Goal: Task Accomplishment & Management: Manage account settings

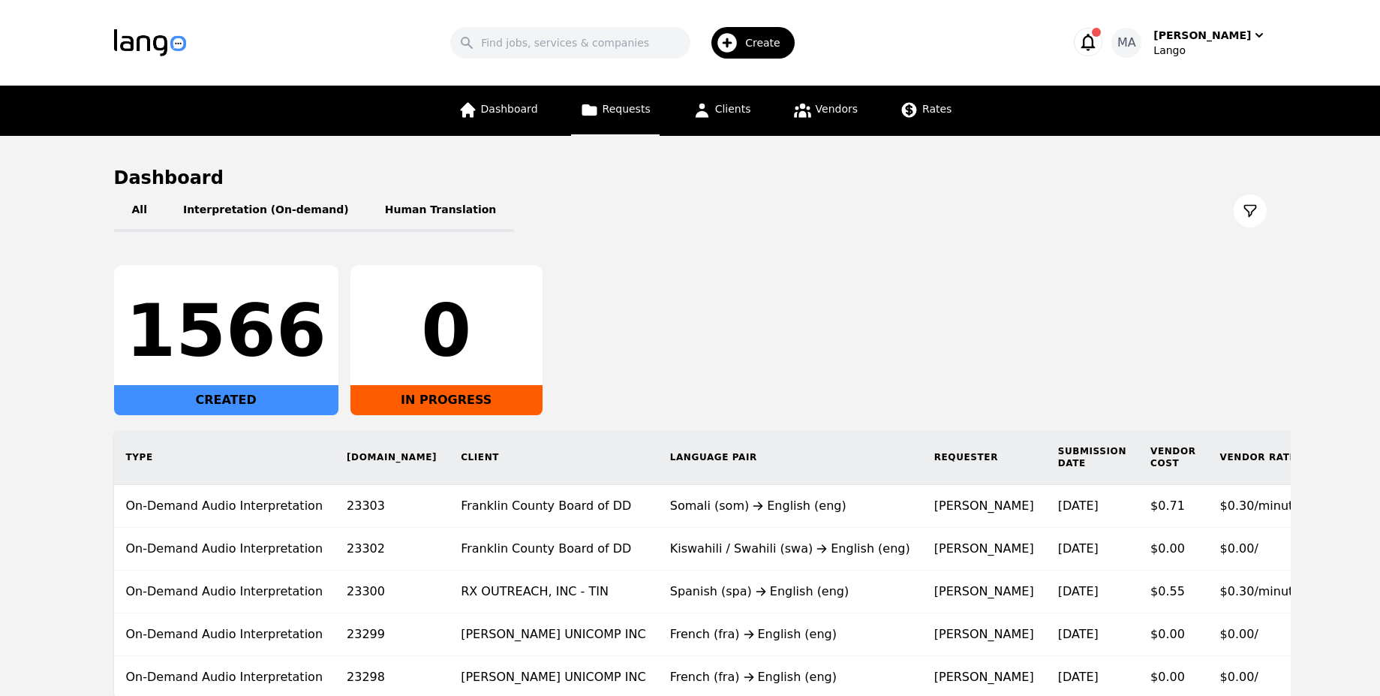
click at [613, 116] on link "Requests" at bounding box center [615, 111] width 89 height 50
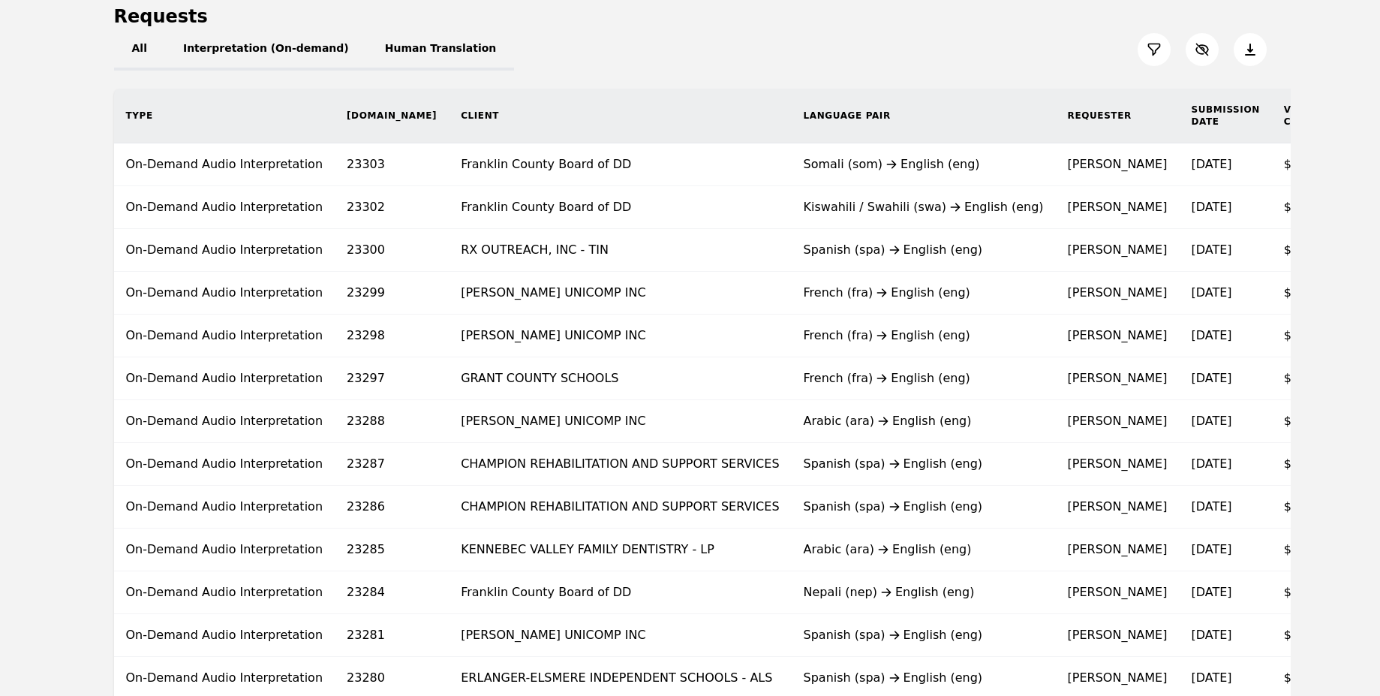
scroll to position [159, 0]
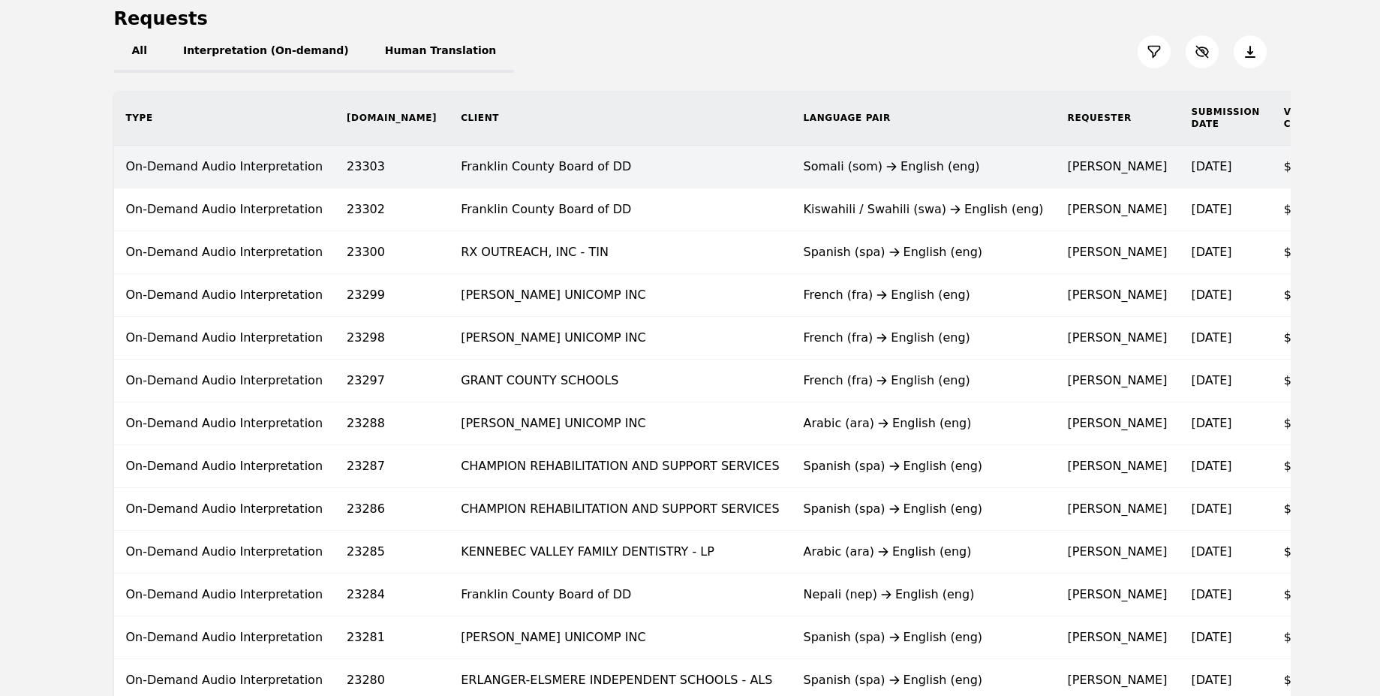
click at [584, 176] on td "Franklin County Board of DD" at bounding box center [620, 167] width 342 height 43
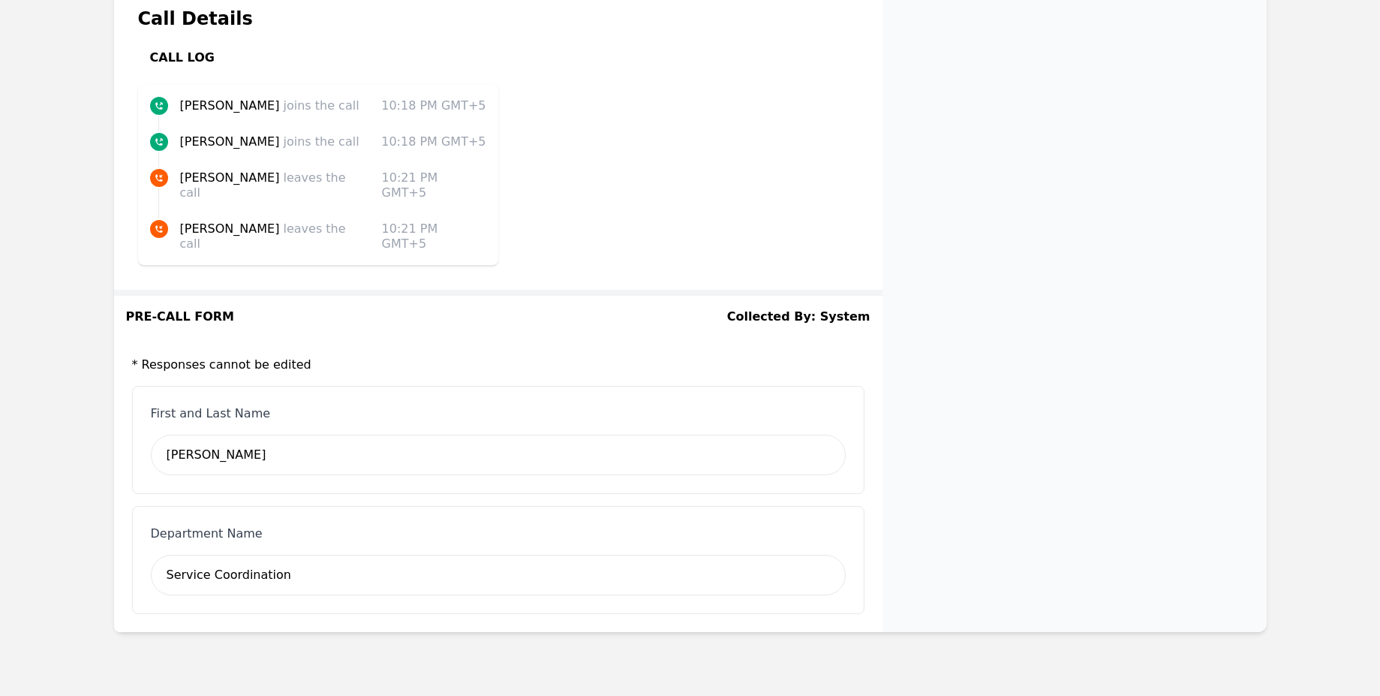
scroll to position [1947, 0]
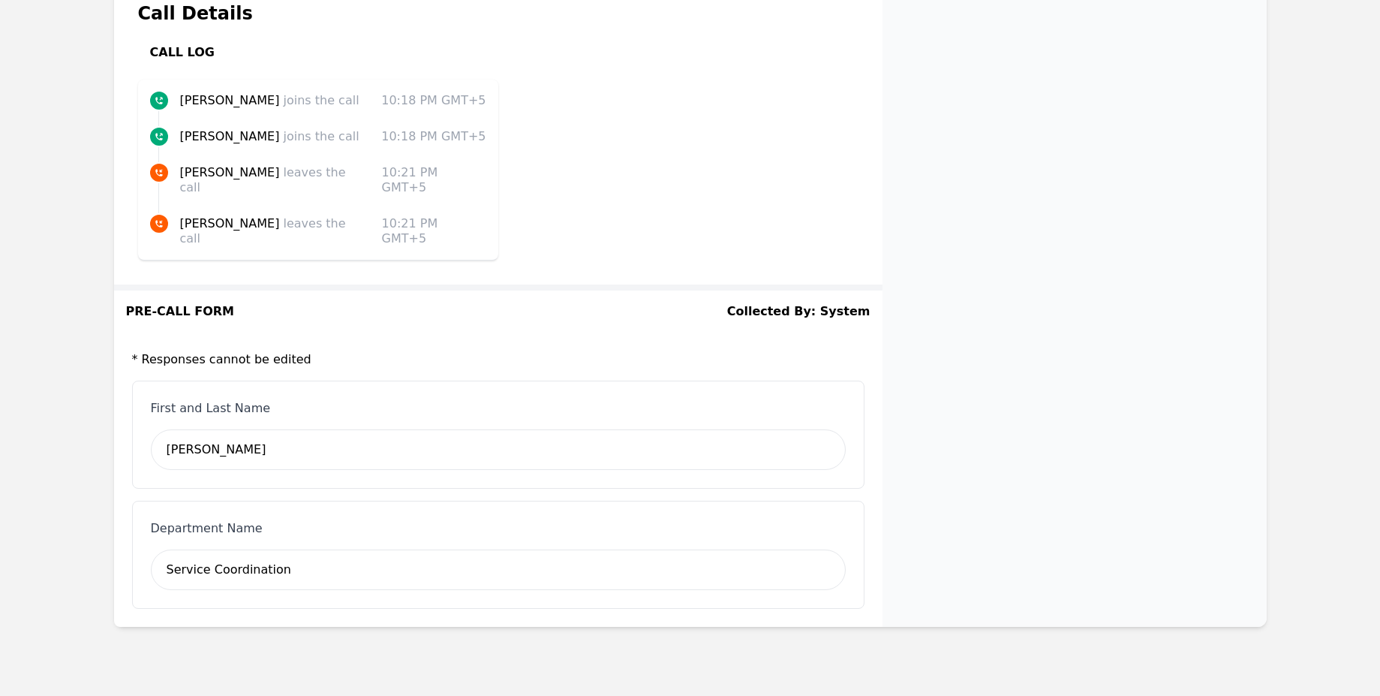
click at [246, 351] on h3 "* Responses cannot be edited" at bounding box center [498, 360] width 733 height 18
click at [254, 351] on h3 "* Responses cannot be edited" at bounding box center [498, 360] width 733 height 18
click at [227, 549] on div "Service Coordination" at bounding box center [498, 569] width 695 height 41
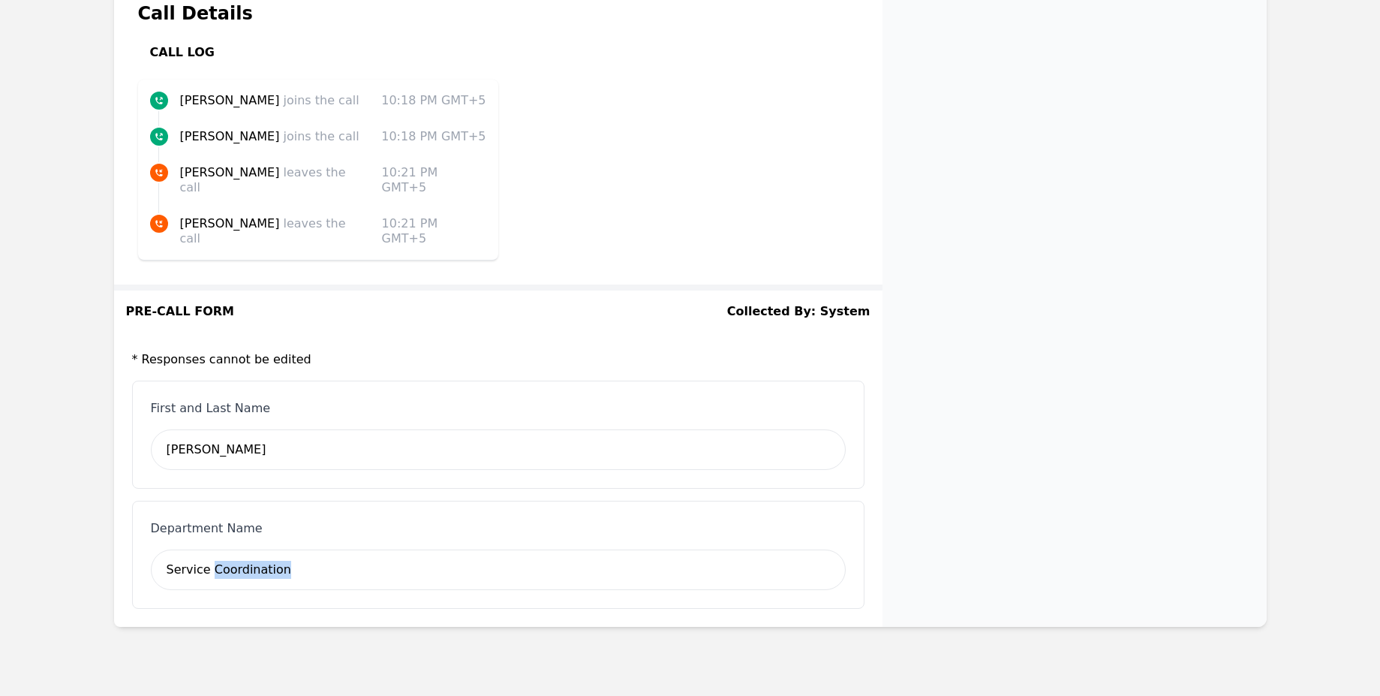
click at [227, 549] on div "Service Coordination" at bounding box center [498, 569] width 695 height 41
click at [293, 549] on div "Service Coordination" at bounding box center [498, 569] width 695 height 41
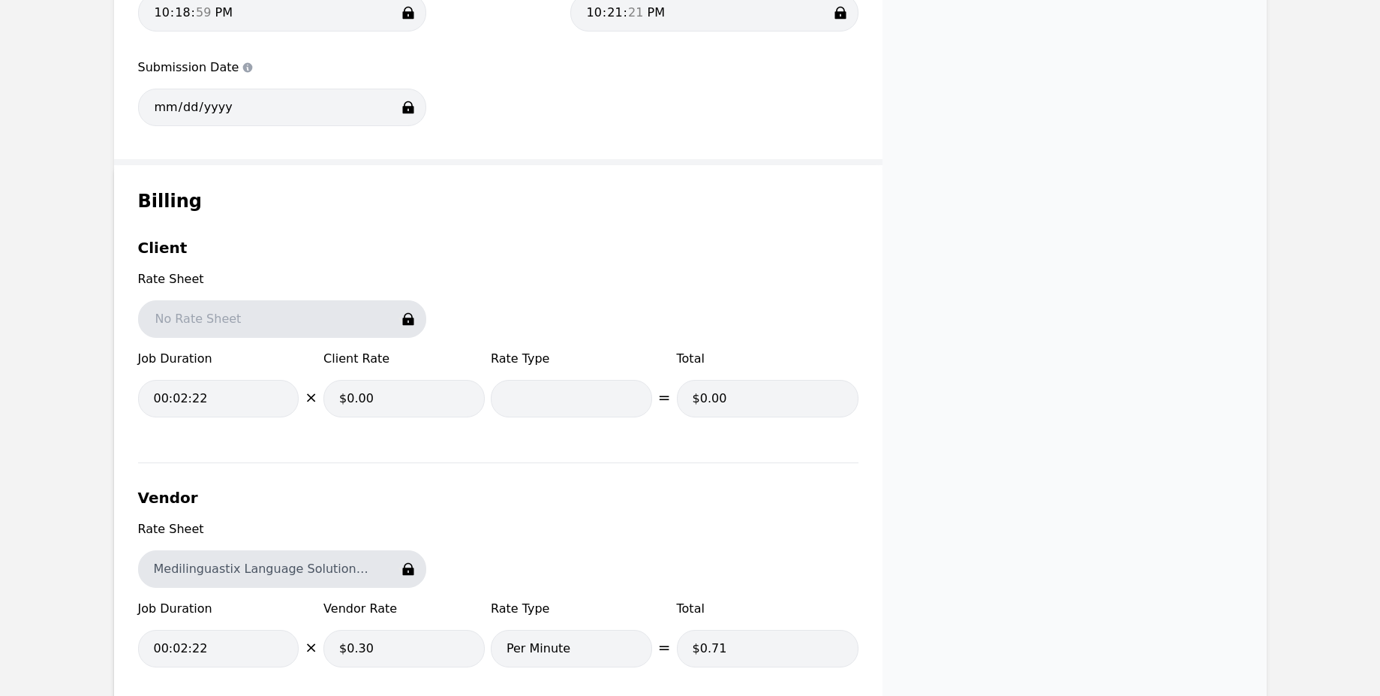
scroll to position [0, 0]
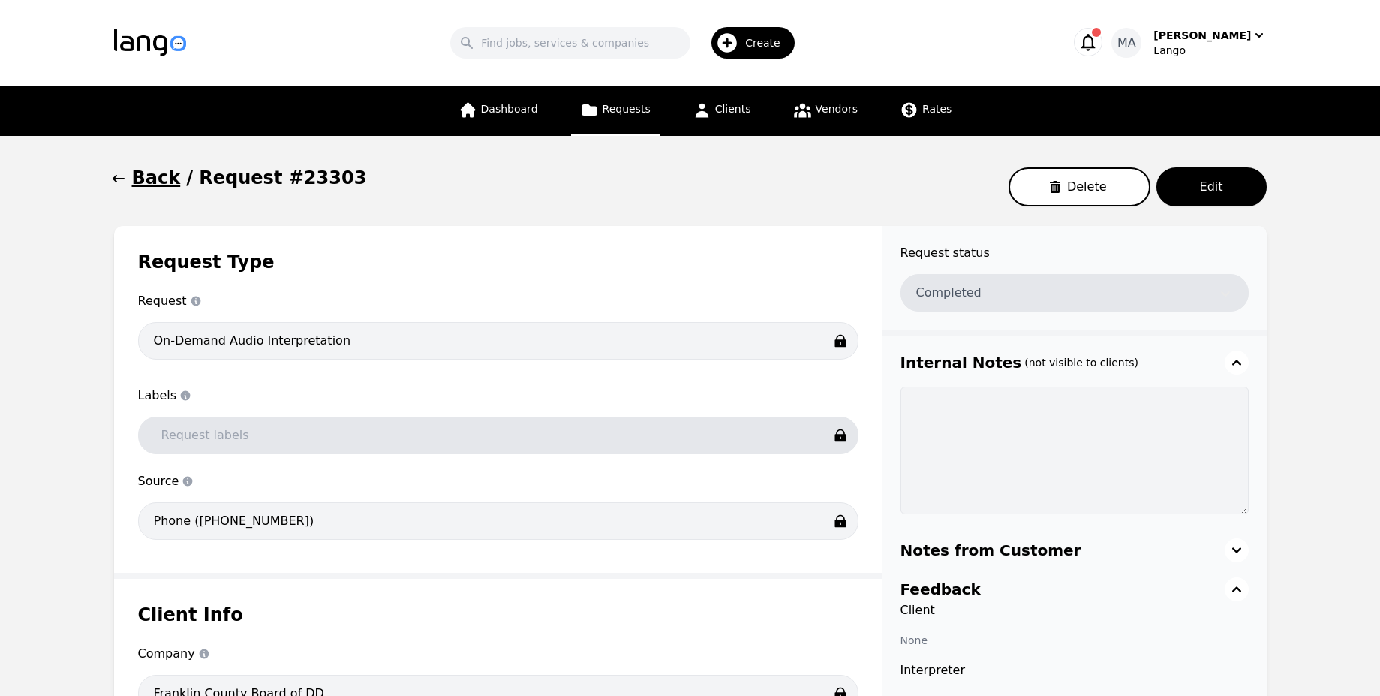
click at [140, 180] on h1 "Back" at bounding box center [156, 178] width 49 height 24
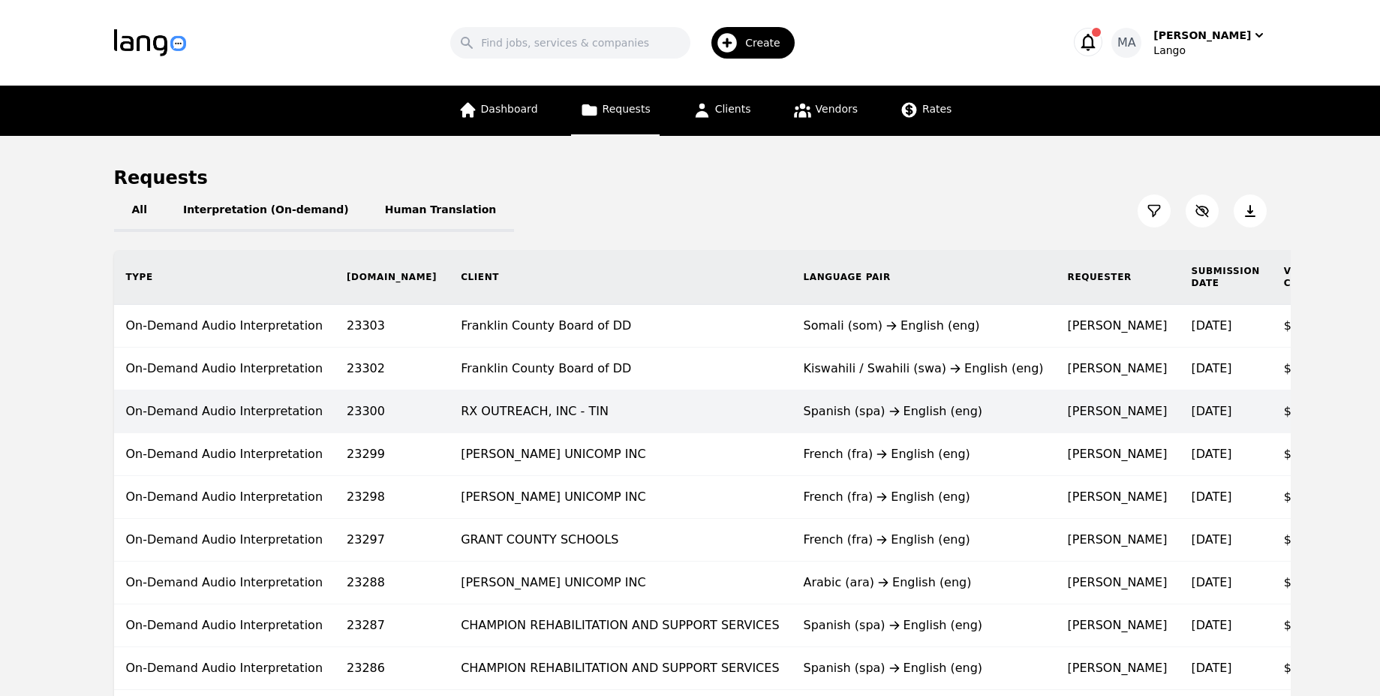
click at [311, 402] on td "On-Demand Audio Interpretation" at bounding box center [224, 411] width 221 height 43
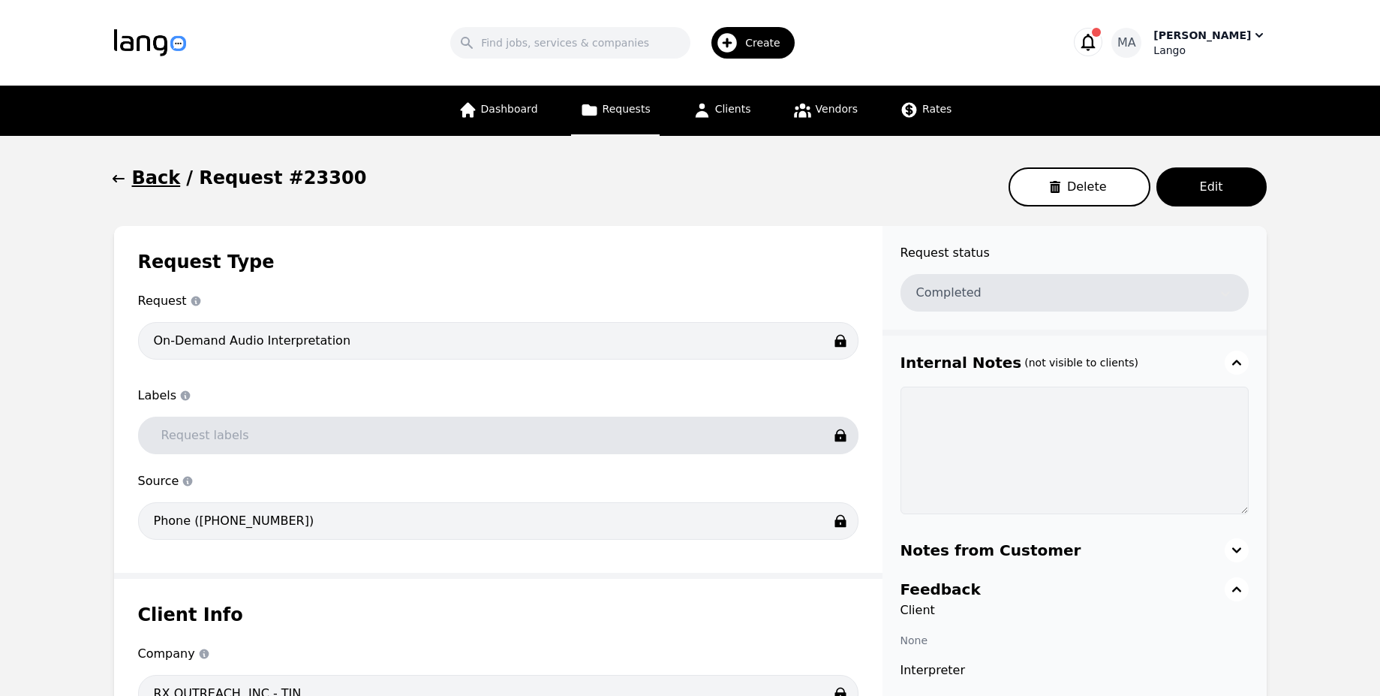
click at [1210, 35] on div "[PERSON_NAME]" at bounding box center [1203, 35] width 98 height 15
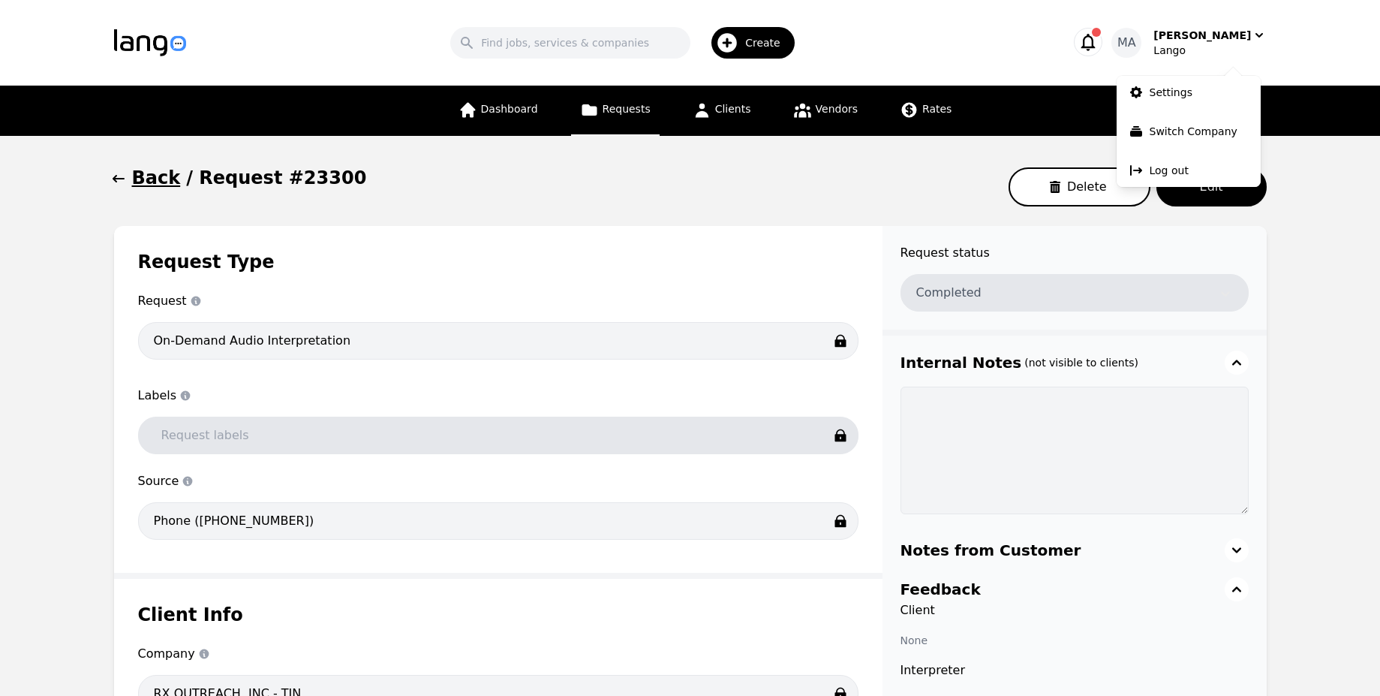
click at [1175, 74] on div at bounding box center [1189, 70] width 144 height 12
click at [1163, 91] on p "Settings" at bounding box center [1171, 92] width 43 height 15
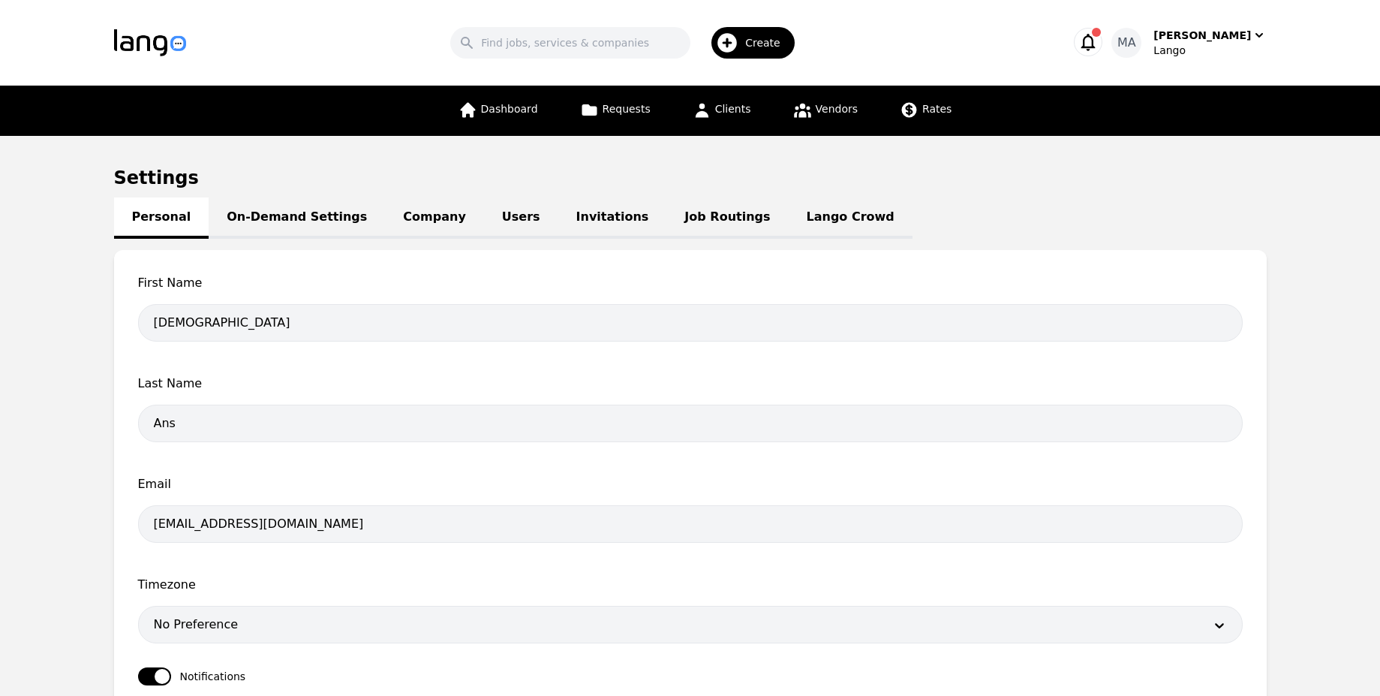
click at [484, 215] on link "Users" at bounding box center [521, 217] width 74 height 41
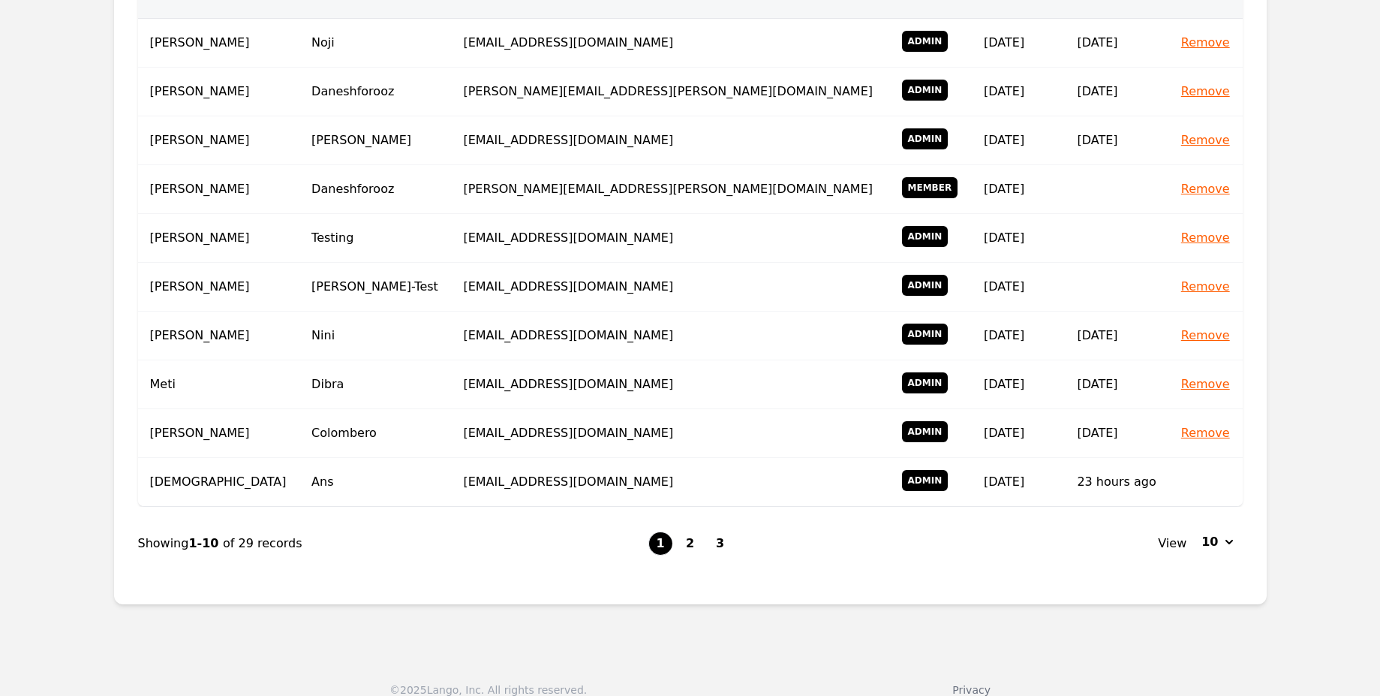
scroll to position [361, 0]
